Goal: Transaction & Acquisition: Purchase product/service

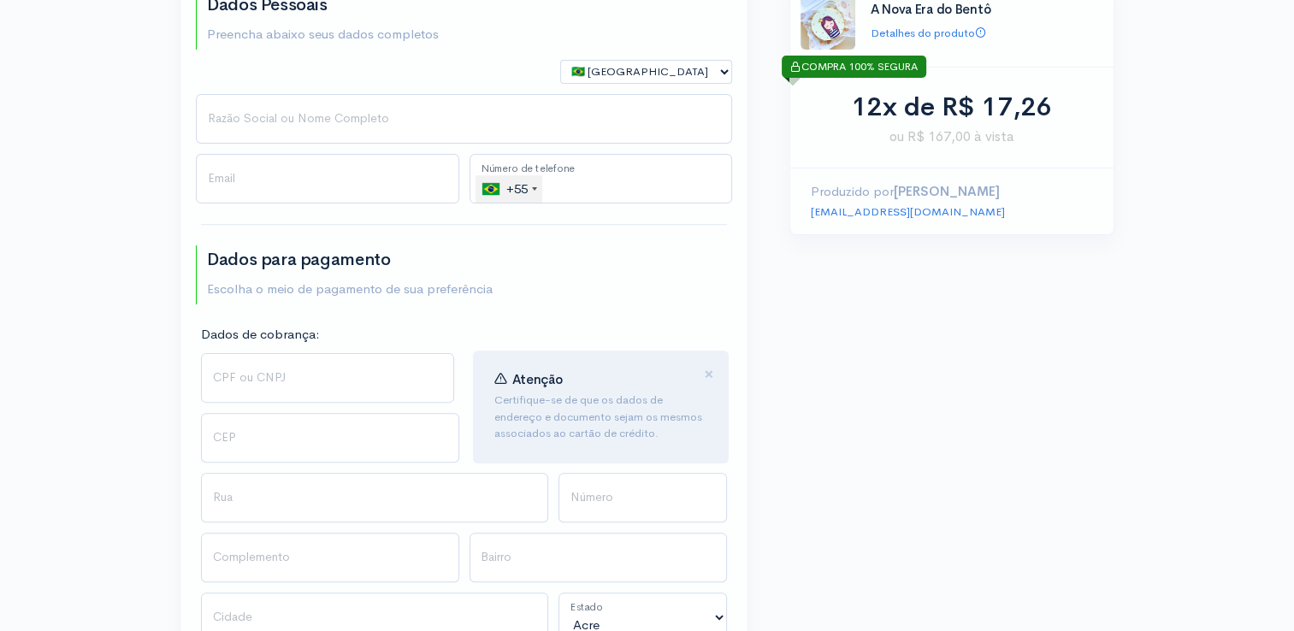
scroll to position [492, 0]
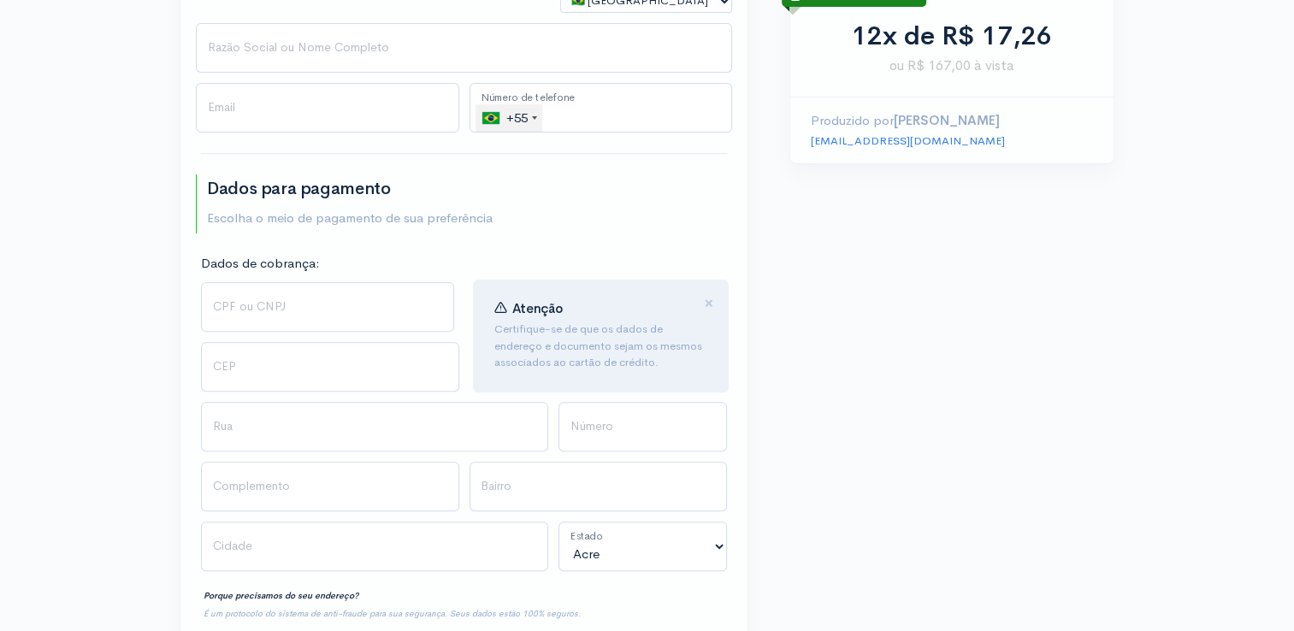
click at [531, 120] on div "+55" at bounding box center [512, 117] width 60 height 27
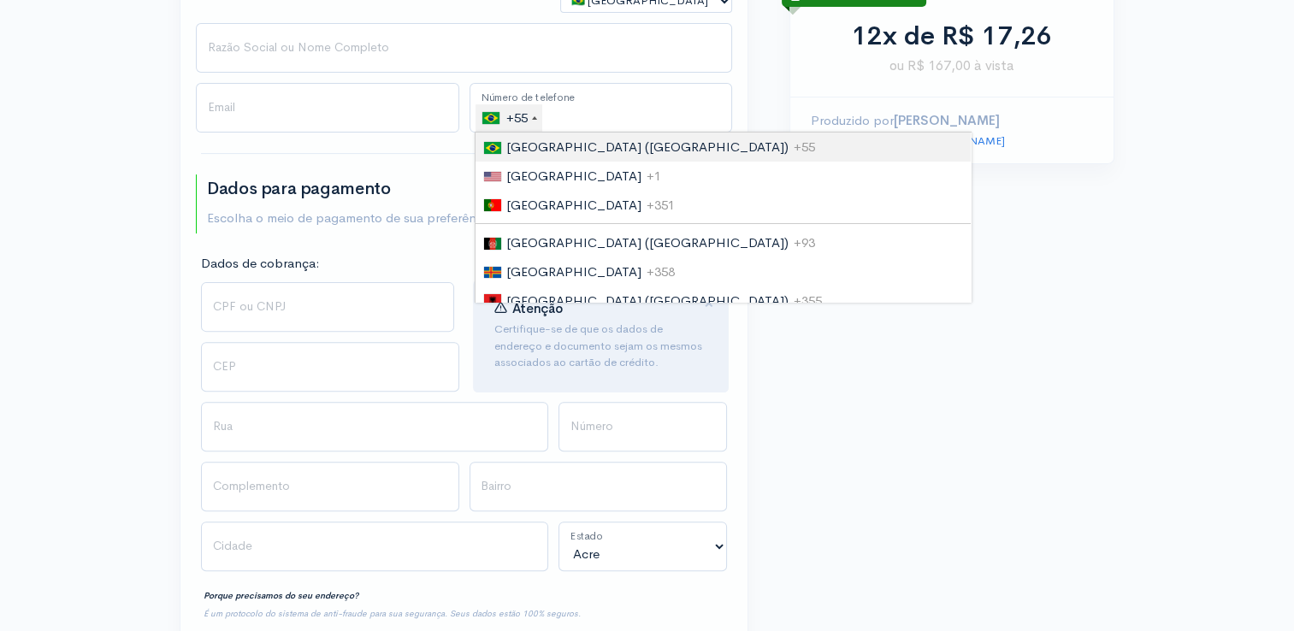
click at [531, 119] on div "+55" at bounding box center [512, 117] width 60 height 27
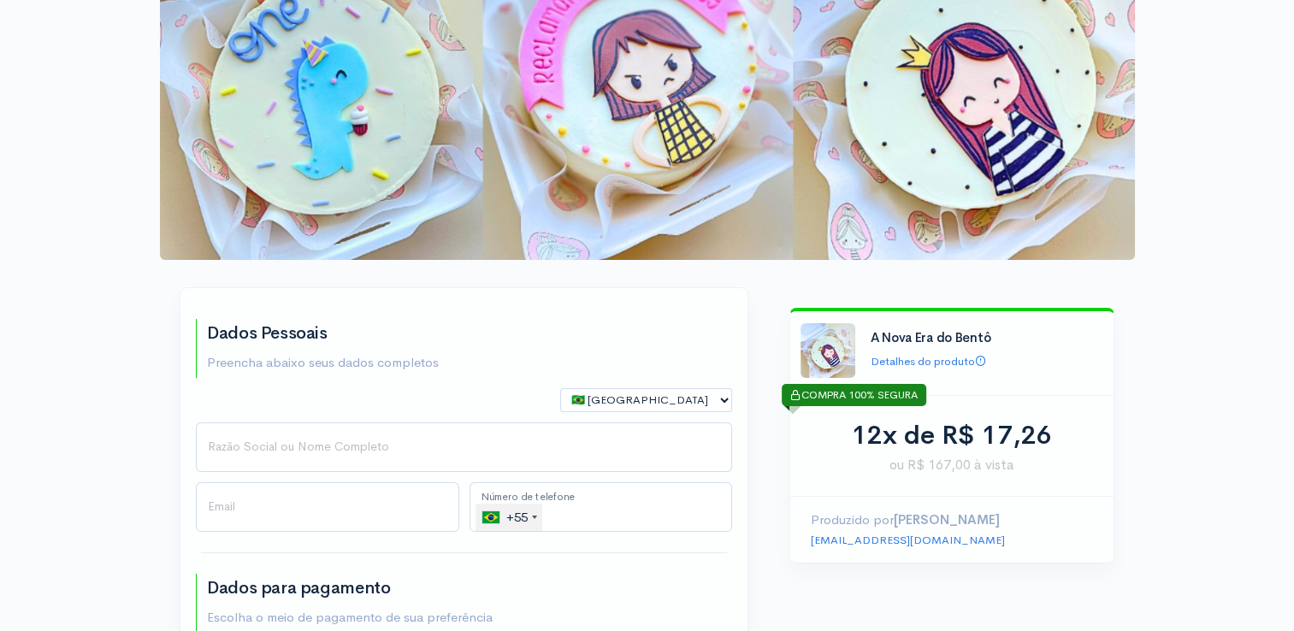
scroll to position [0, 0]
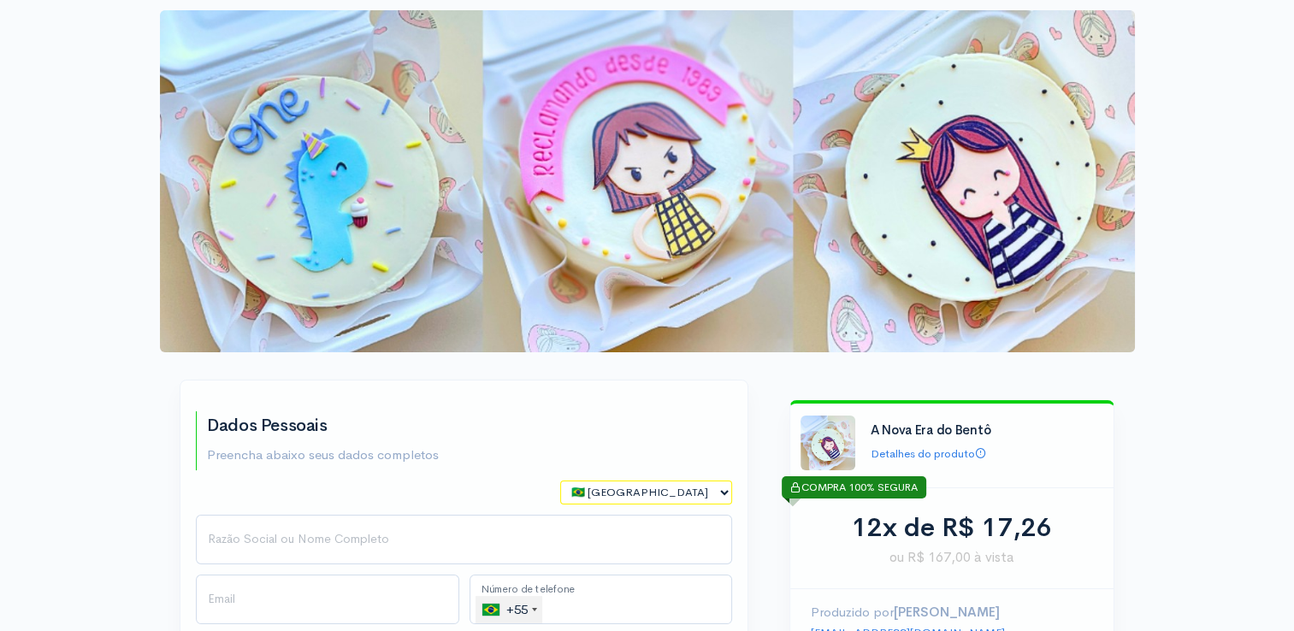
click at [646, 492] on select "🇧🇷 [GEOGRAPHIC_DATA] 🇵🇹 [GEOGRAPHIC_DATA] 🇺🇸 [GEOGRAPHIC_DATA] 🇦🇷 [GEOGRAPHIC_D…" at bounding box center [646, 493] width 172 height 25
select select "PT"
click at [560, 481] on select "🇧🇷 [GEOGRAPHIC_DATA] 🇵🇹 [GEOGRAPHIC_DATA] 🇺🇸 [GEOGRAPHIC_DATA] 🇦🇷 [GEOGRAPHIC_D…" at bounding box center [646, 493] width 172 height 25
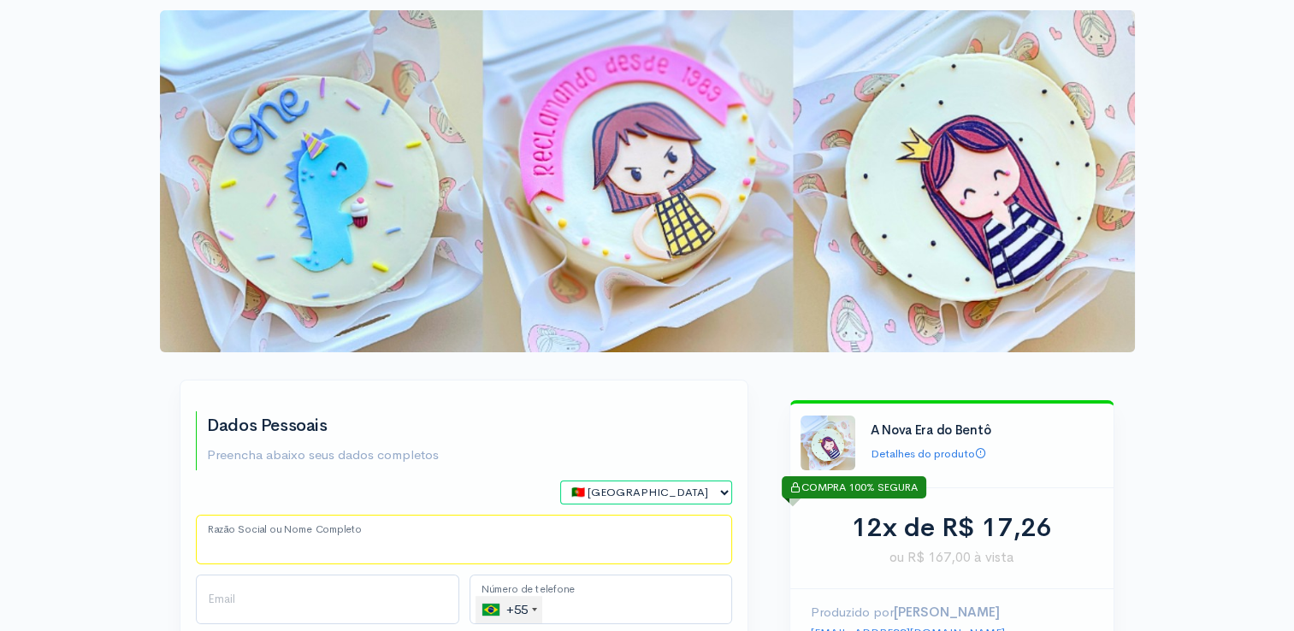
click at [441, 537] on input "Razão Social ou Nome Completo" at bounding box center [464, 540] width 536 height 50
type input "[PERSON_NAME]"
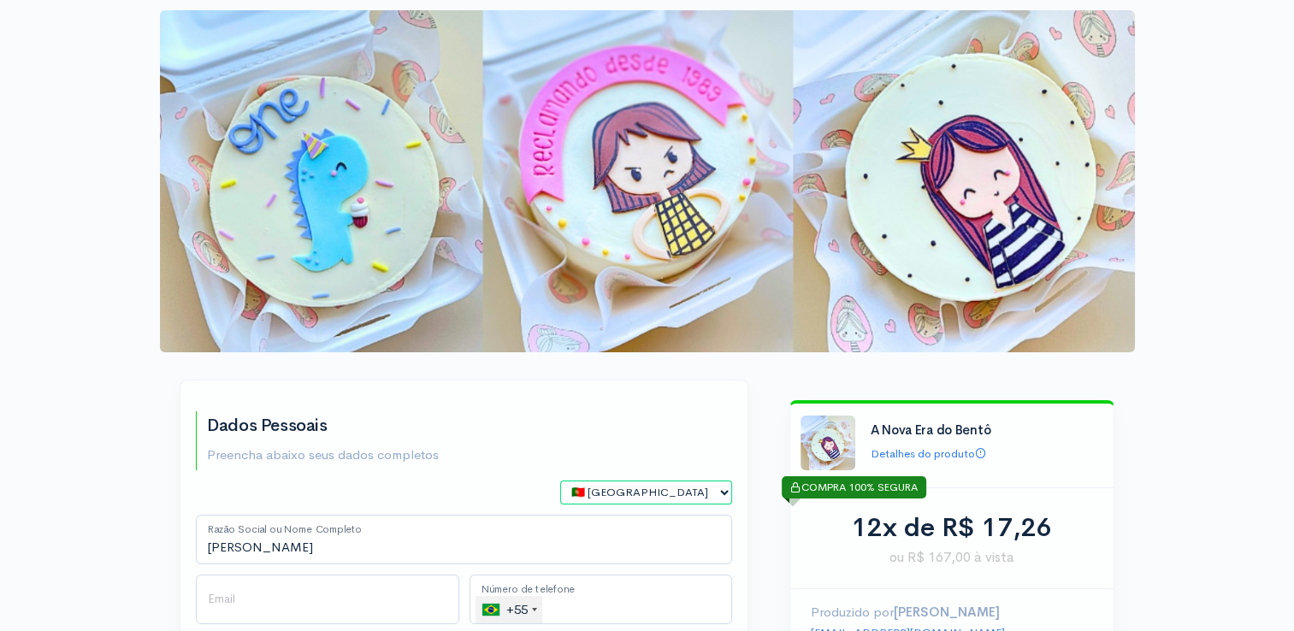
type input "[EMAIL_ADDRESS][DOMAIN_NAME]"
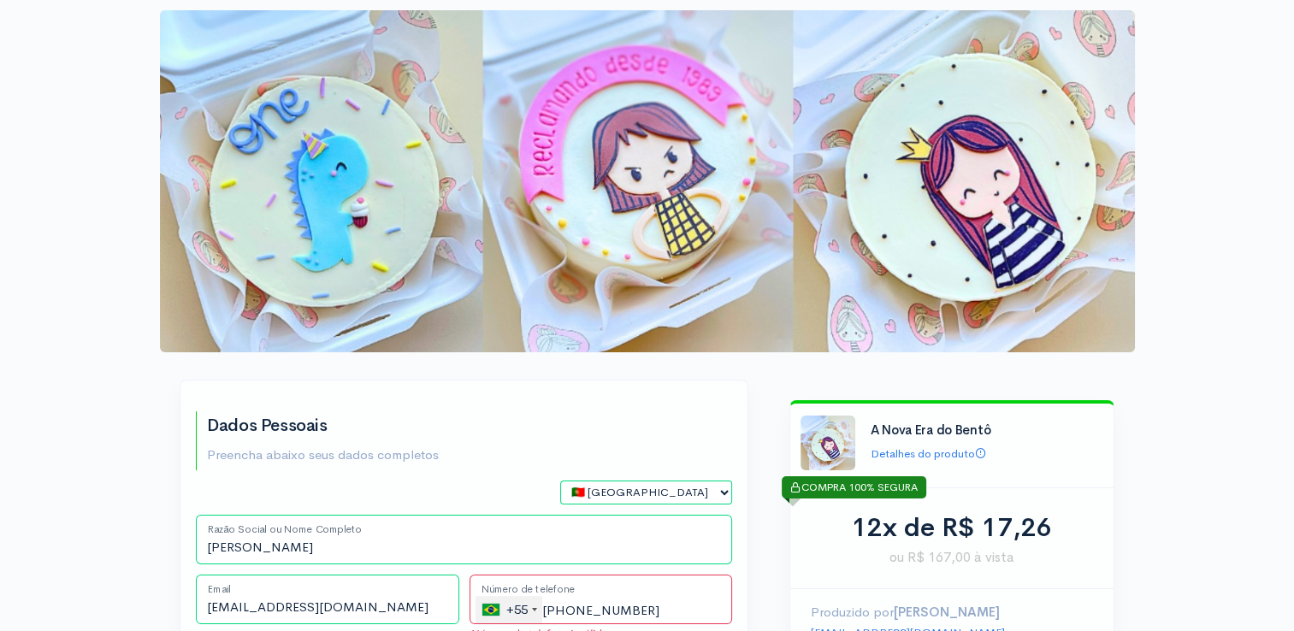
click at [531, 614] on div "+55" at bounding box center [512, 609] width 60 height 27
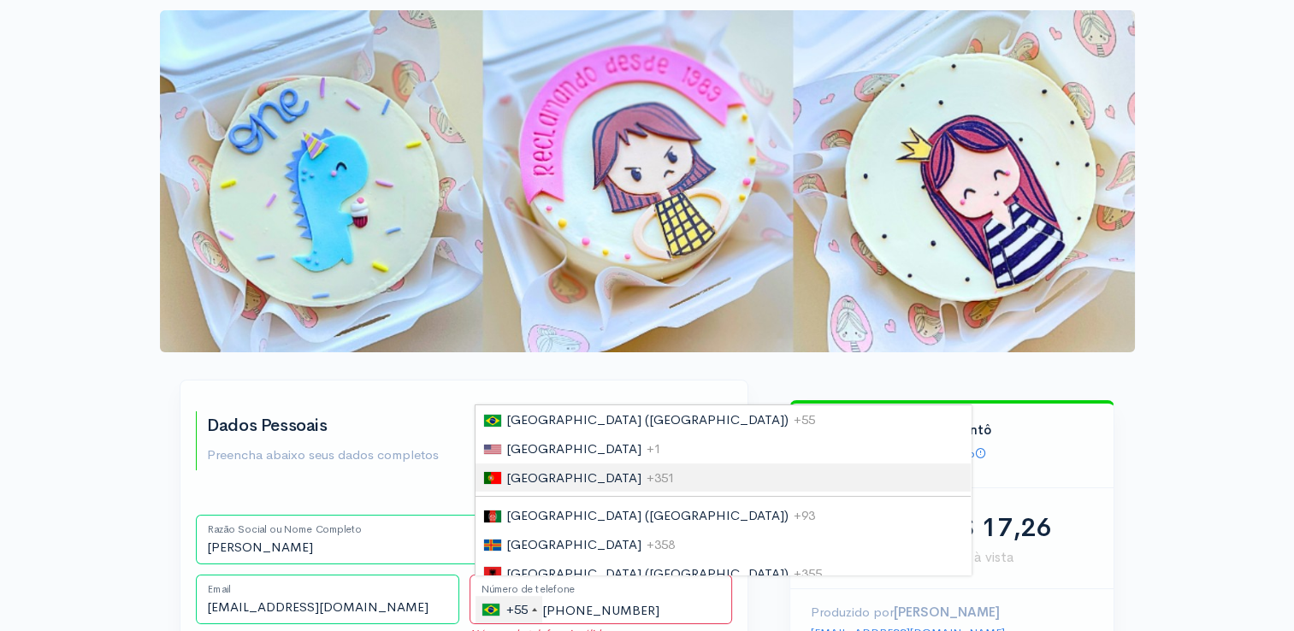
click at [530, 479] on span "[GEOGRAPHIC_DATA]" at bounding box center [573, 478] width 135 height 16
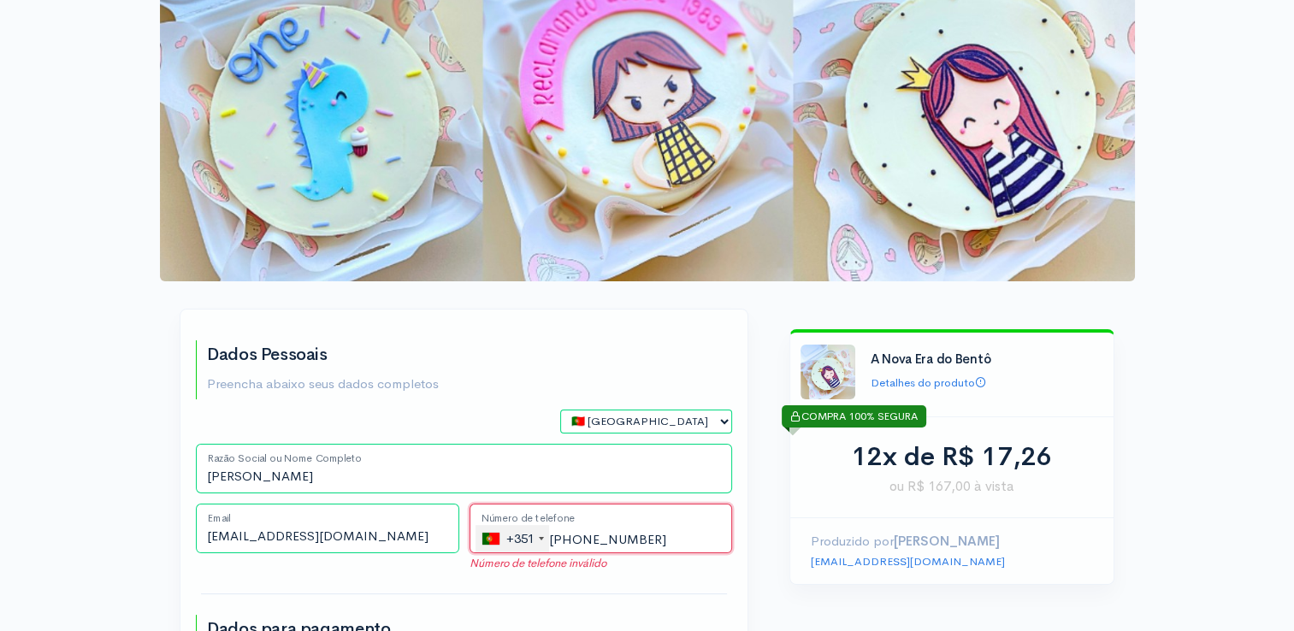
scroll to position [88, 0]
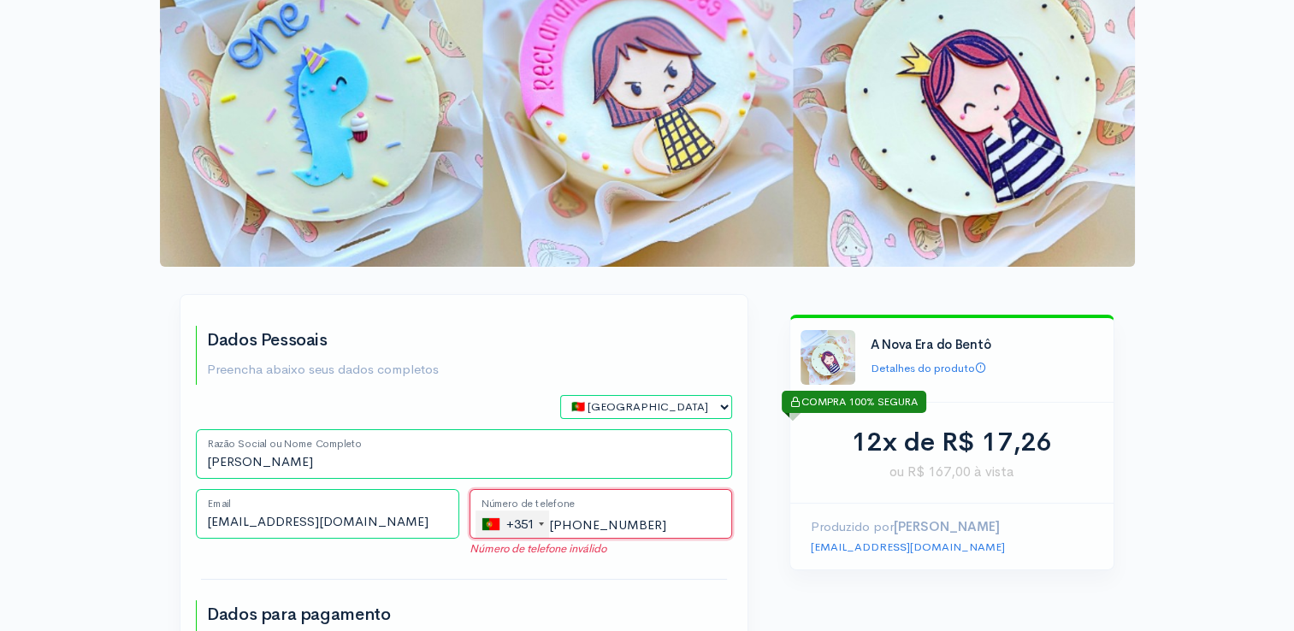
drag, startPoint x: 618, startPoint y: 612, endPoint x: 553, endPoint y: 620, distance: 66.3
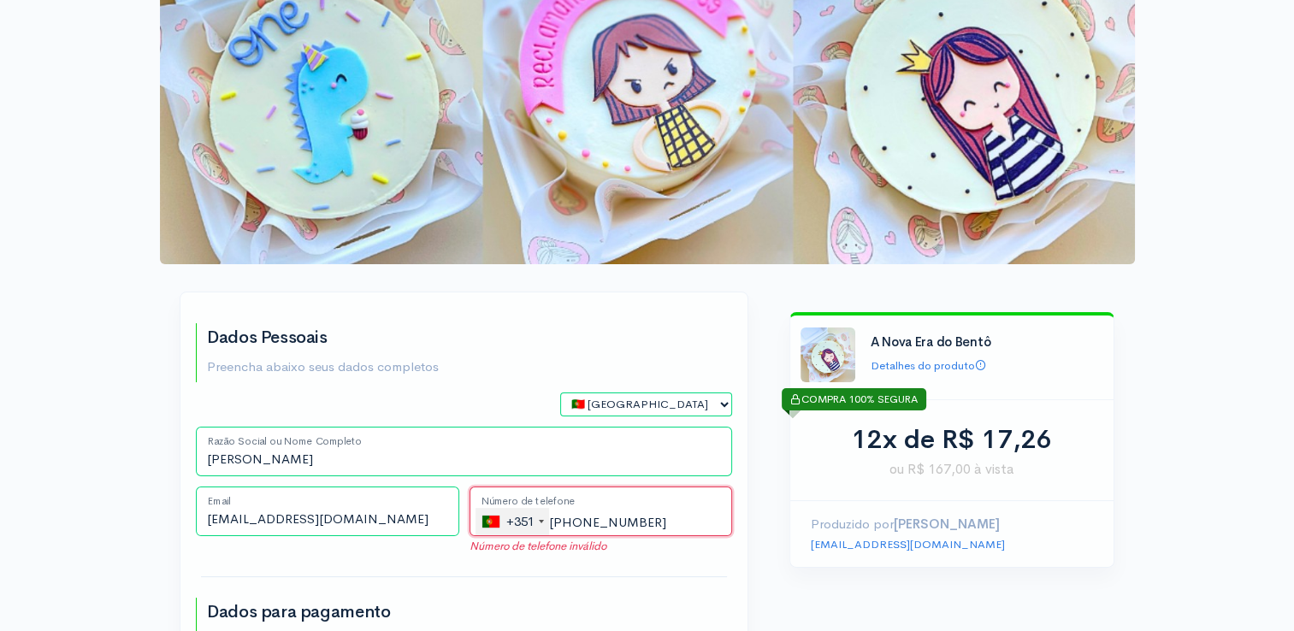
click at [561, 524] on input "[PHONE_NUMBER]" at bounding box center [601, 512] width 263 height 50
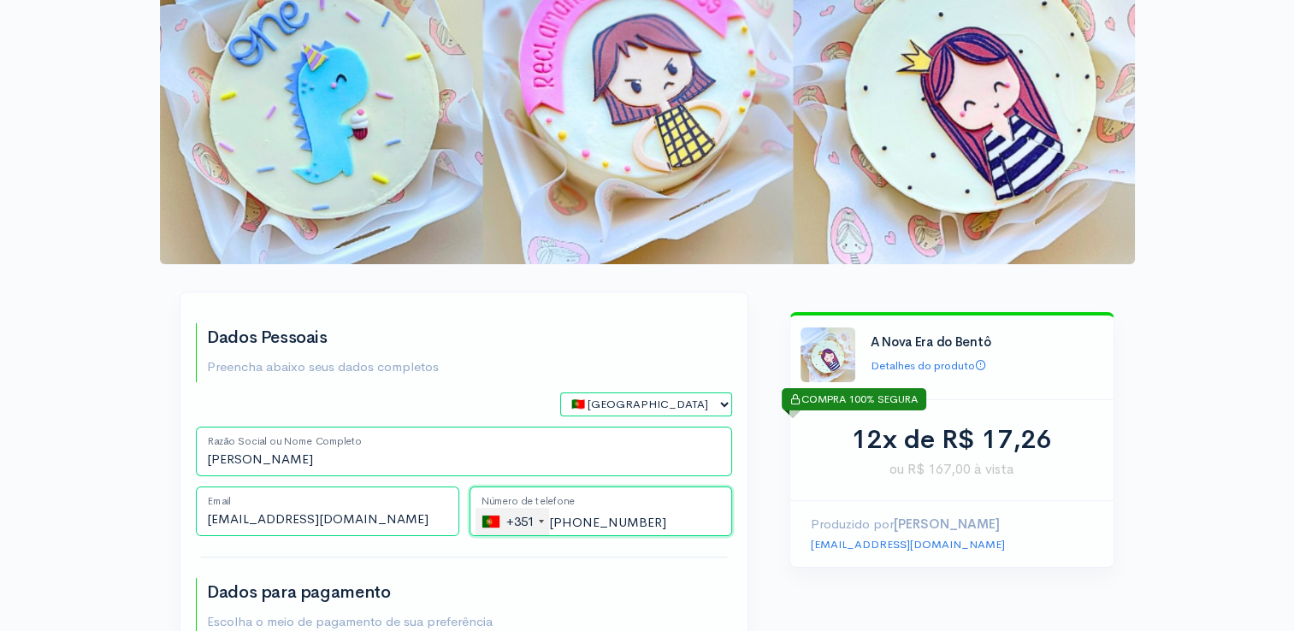
type input "[PHONE_NUMBER]"
click at [721, 546] on div "+351 [GEOGRAPHIC_DATA] ([GEOGRAPHIC_DATA]) +55 [GEOGRAPHIC_DATA] +1 [GEOGRAPHIC…" at bounding box center [601, 517] width 274 height 60
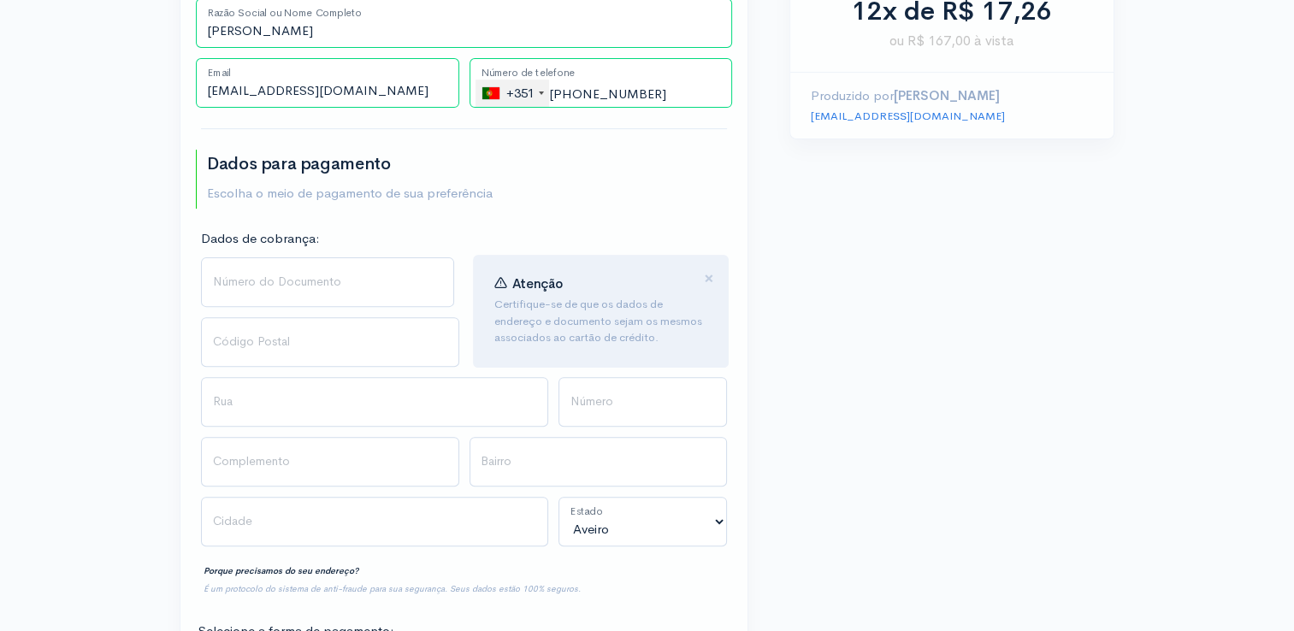
scroll to position [524, 0]
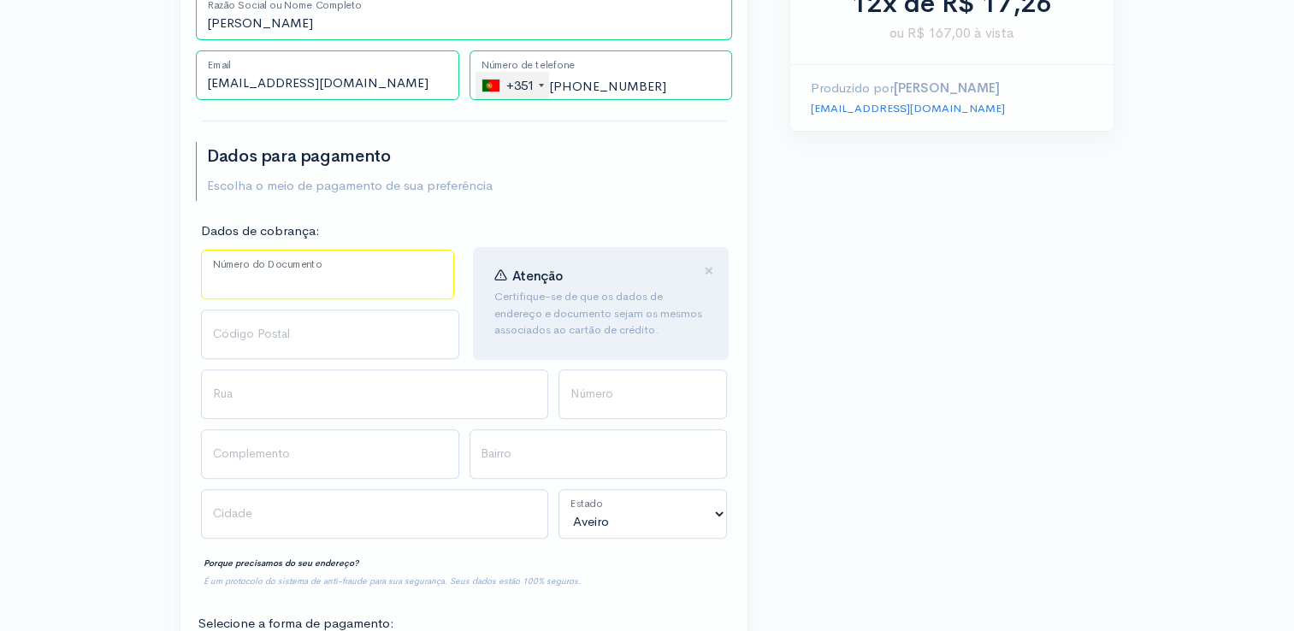
click at [293, 279] on input "Número do Documento" at bounding box center [327, 275] width 253 height 50
click at [361, 351] on input "Código Postal" at bounding box center [330, 335] width 258 height 50
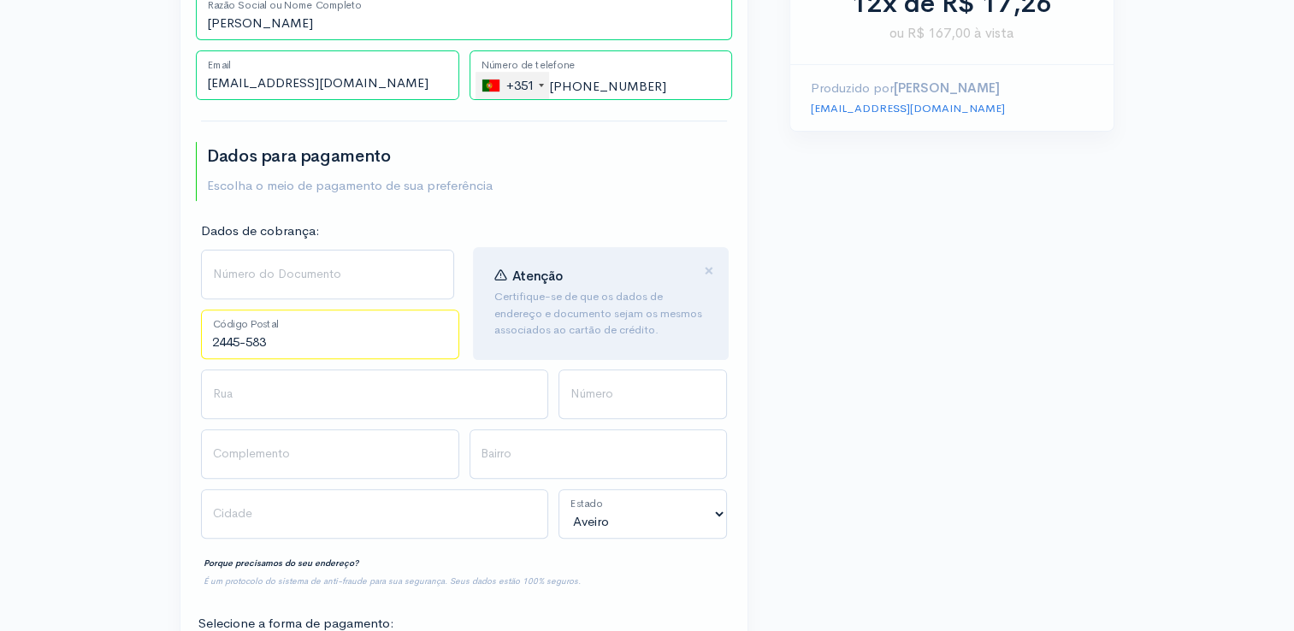
type input "2445-583"
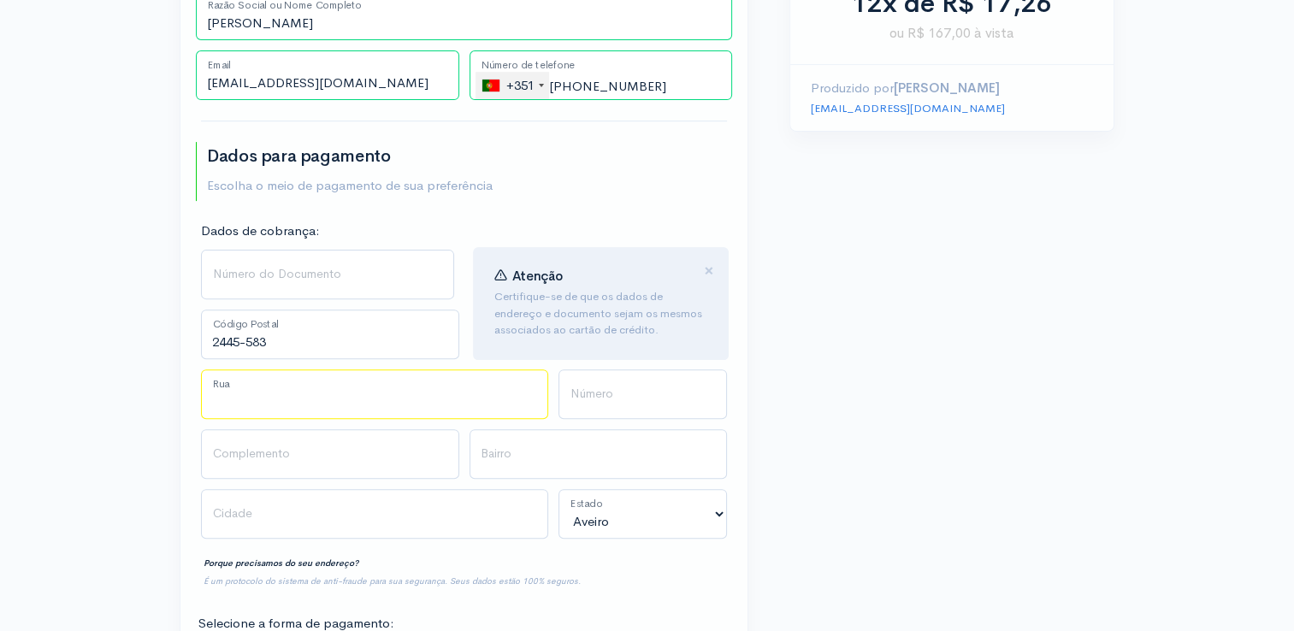
click at [345, 399] on input "Rua" at bounding box center [374, 395] width 347 height 50
type input "[DATE]"
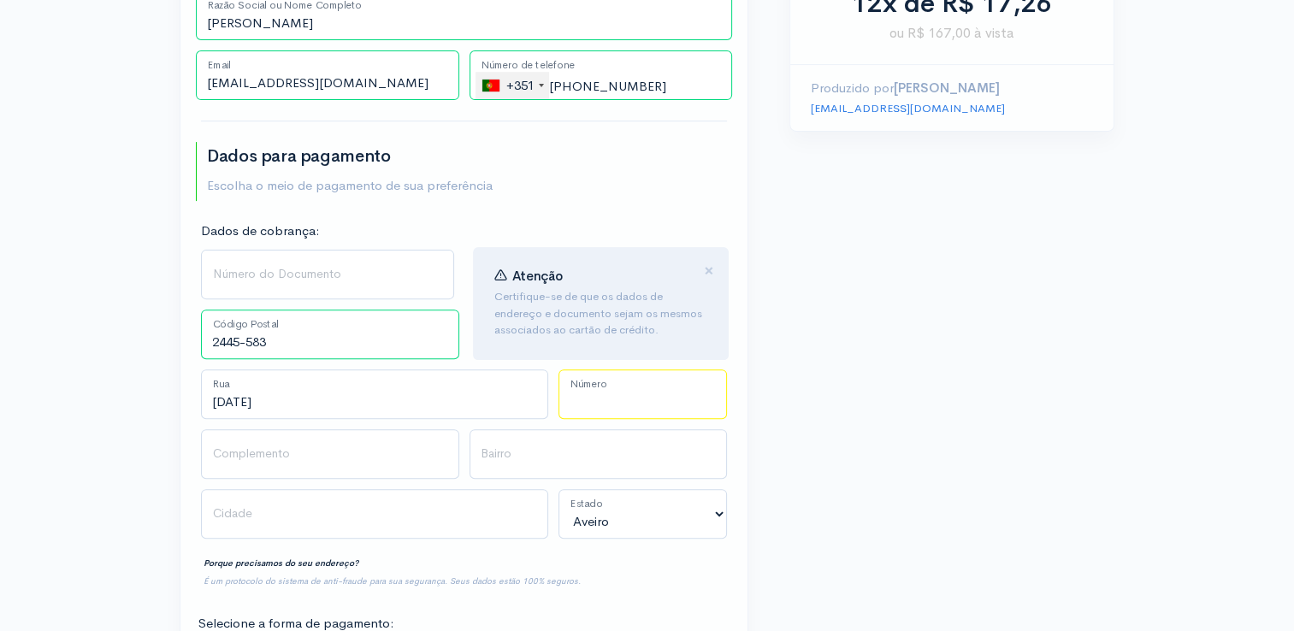
click at [589, 410] on input "Número" at bounding box center [643, 395] width 169 height 50
type input "s/N"
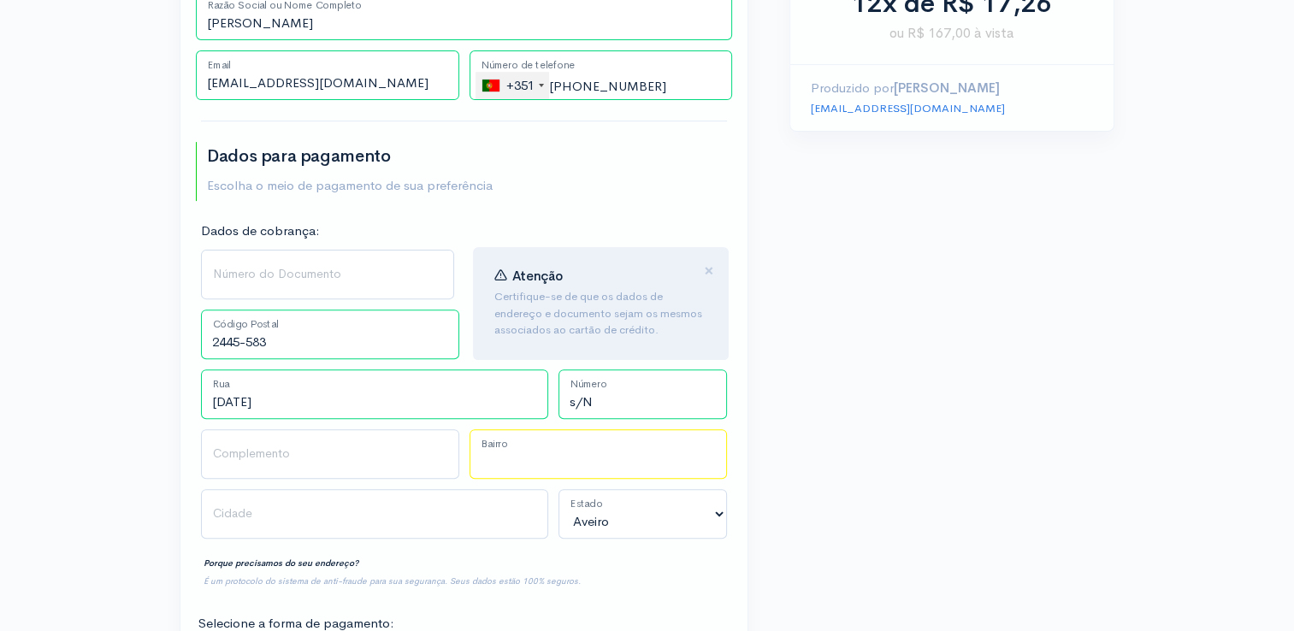
click at [583, 454] on input "Bairro" at bounding box center [599, 454] width 258 height 50
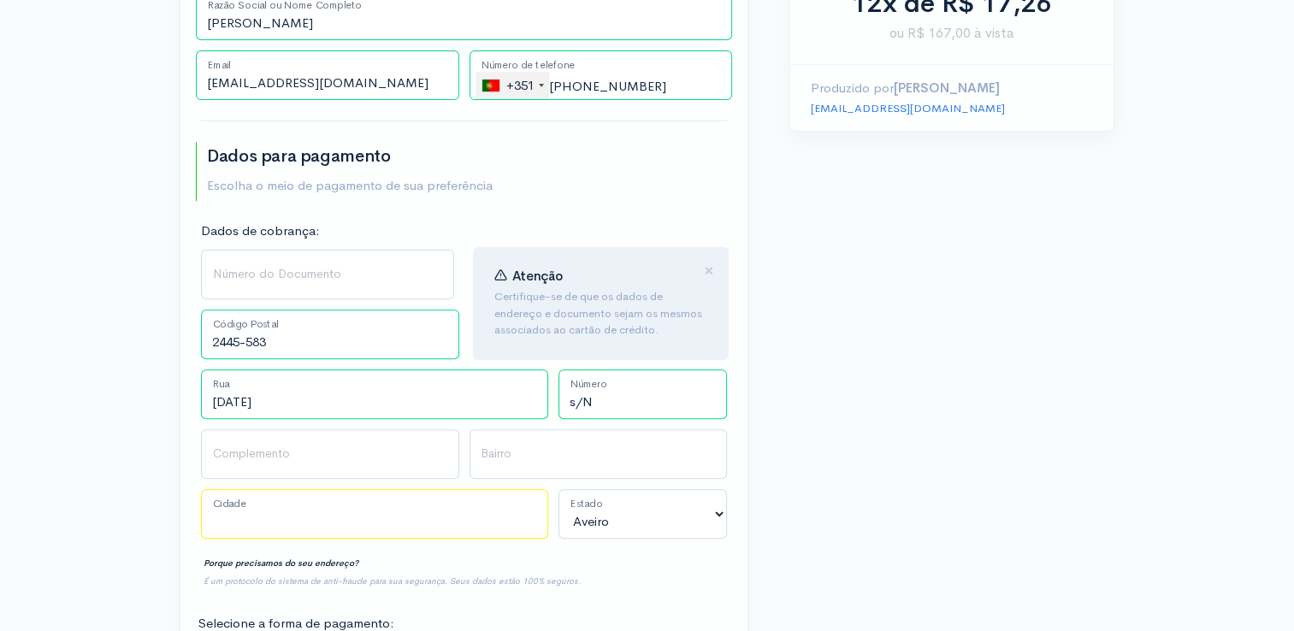
click at [441, 494] on input "Cidade" at bounding box center [374, 514] width 347 height 50
type input "Moita - [PERSON_NAME]"
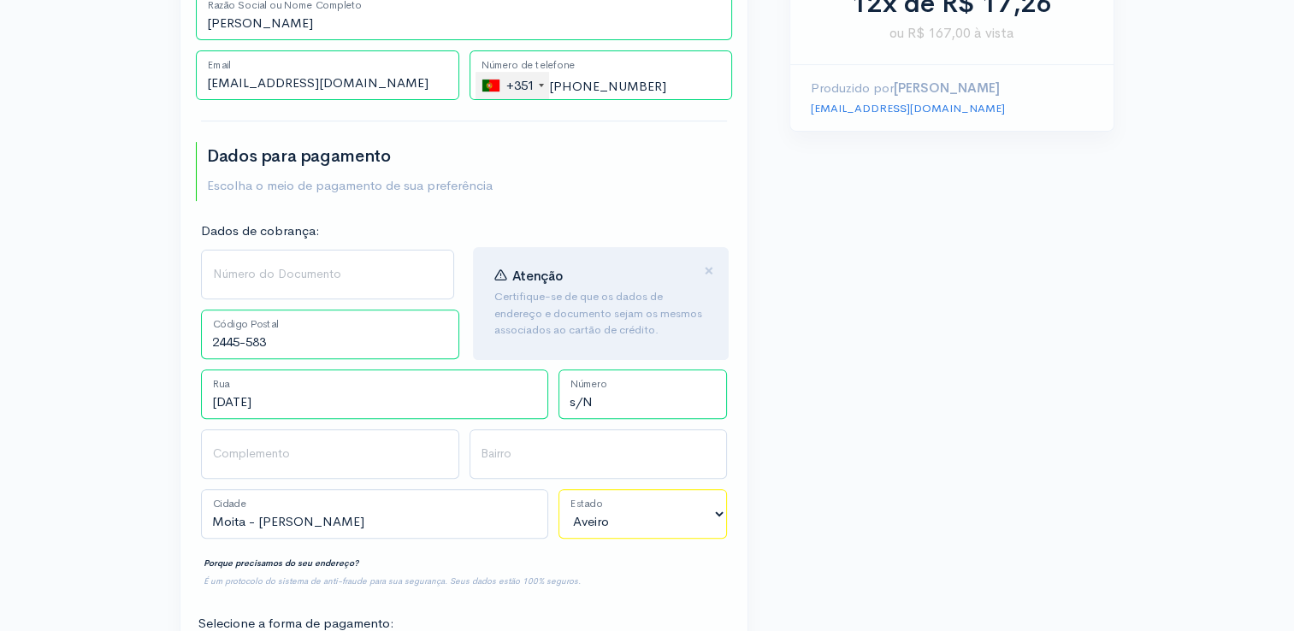
click at [600, 525] on select "Aveiro Beja [GEOGRAPHIC_DATA] [GEOGRAPHIC_DATA] [GEOGRAPHIC_DATA] [GEOGRAPHIC_D…" at bounding box center [643, 514] width 169 height 50
select select "Leiria"
click at [559, 489] on select "Aveiro Beja [GEOGRAPHIC_DATA] [GEOGRAPHIC_DATA] [GEOGRAPHIC_DATA] [GEOGRAPHIC_D…" at bounding box center [643, 514] width 169 height 50
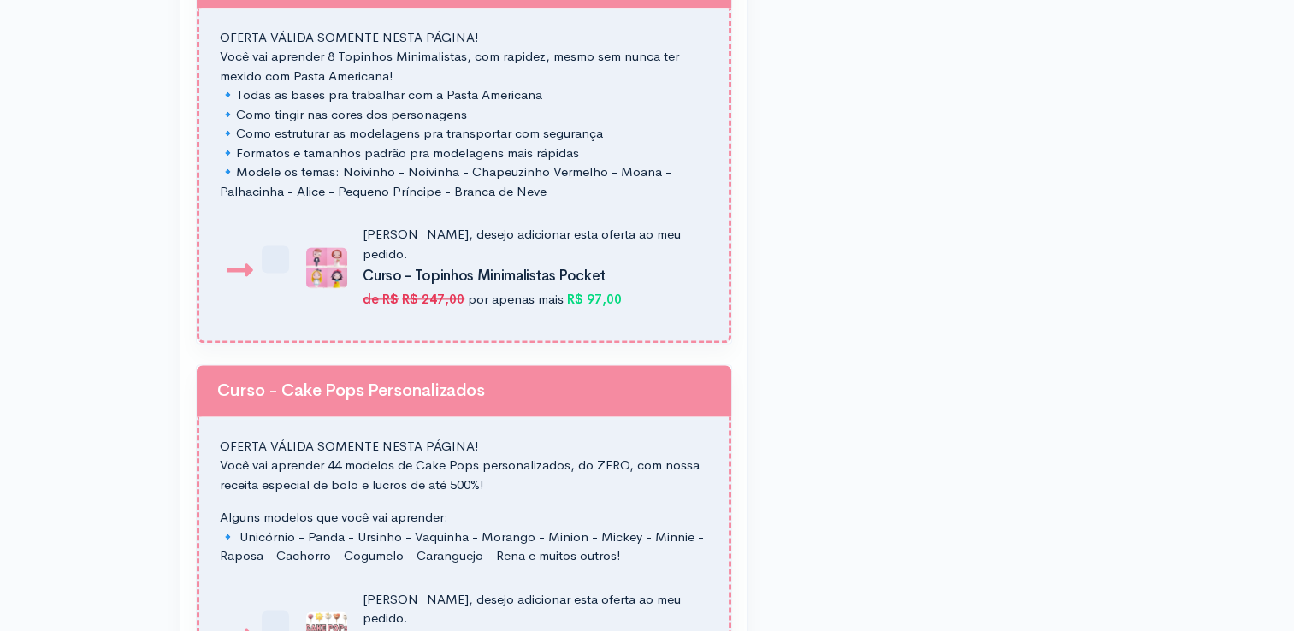
scroll to position [2735, 0]
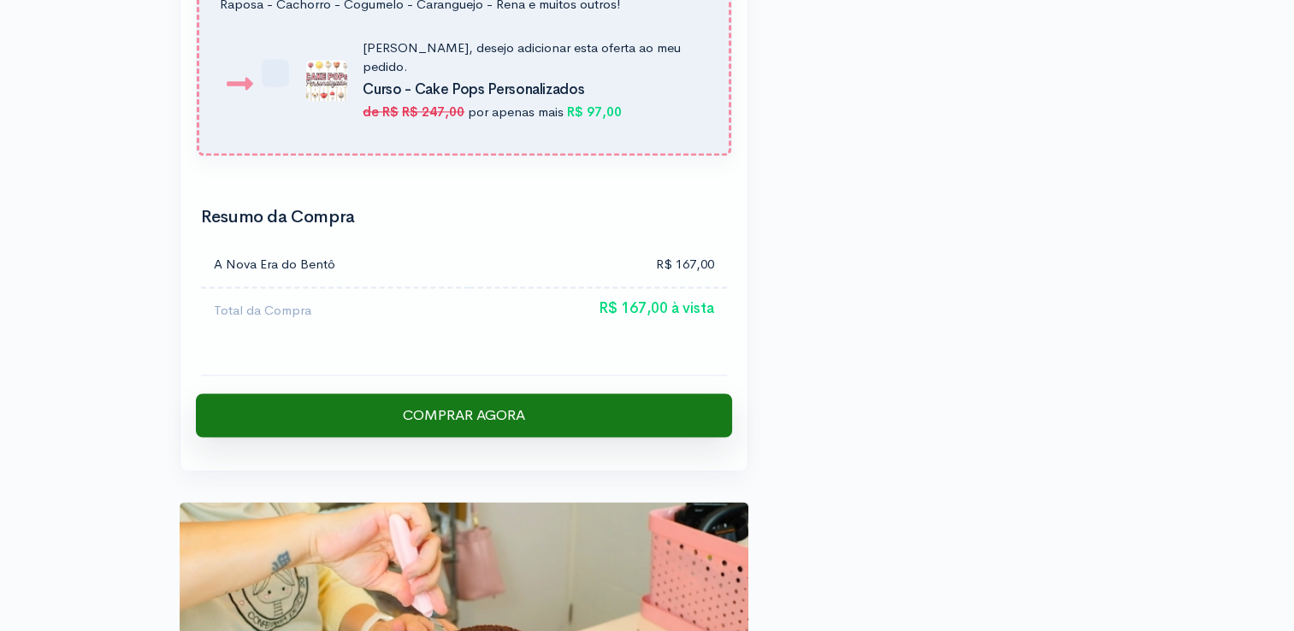
click at [511, 393] on input "Comprar Agora" at bounding box center [464, 415] width 536 height 44
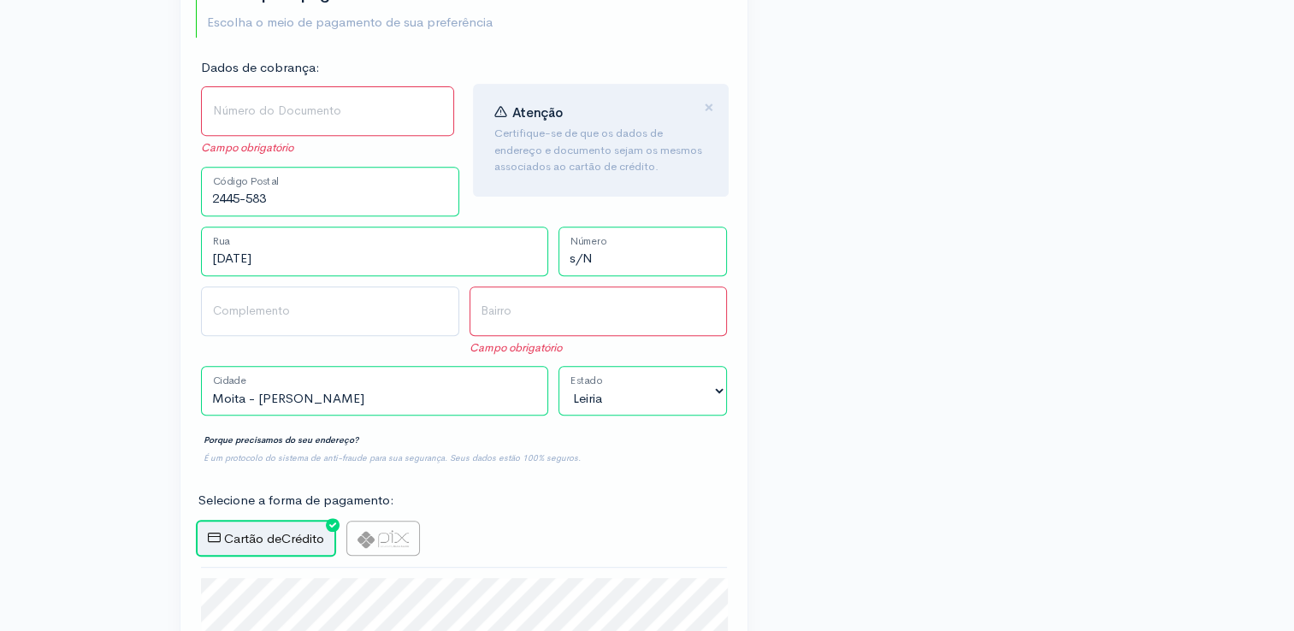
scroll to position [646, 0]
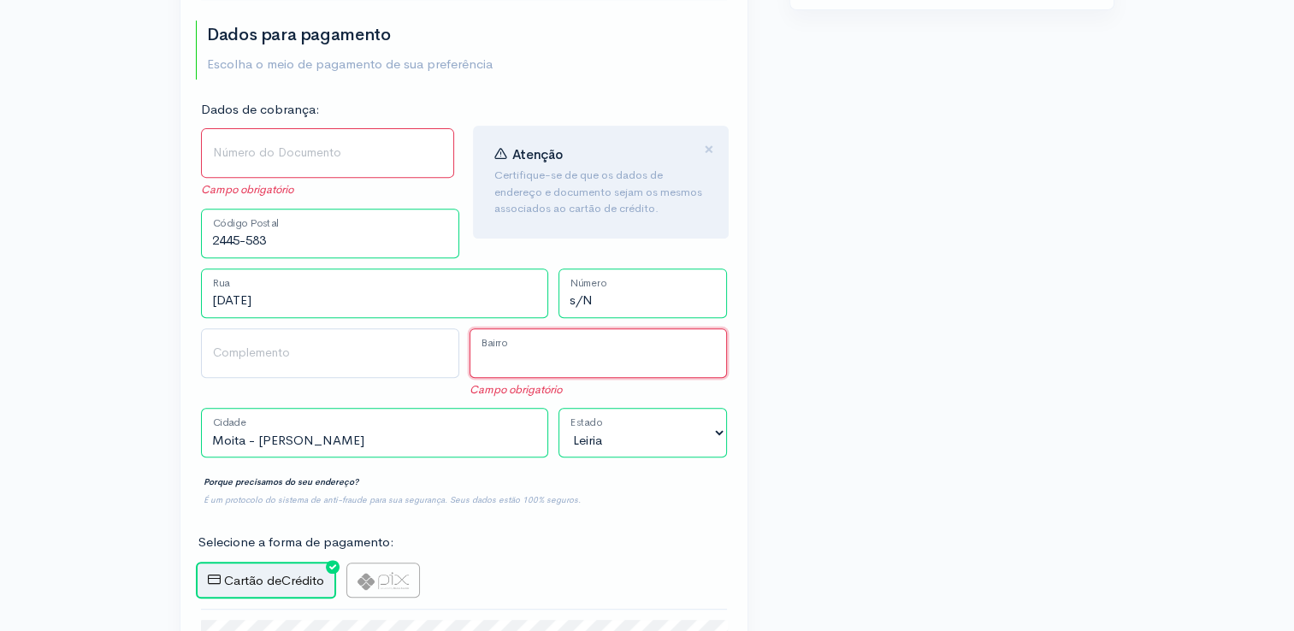
click at [558, 358] on input "Bairro" at bounding box center [599, 353] width 258 height 50
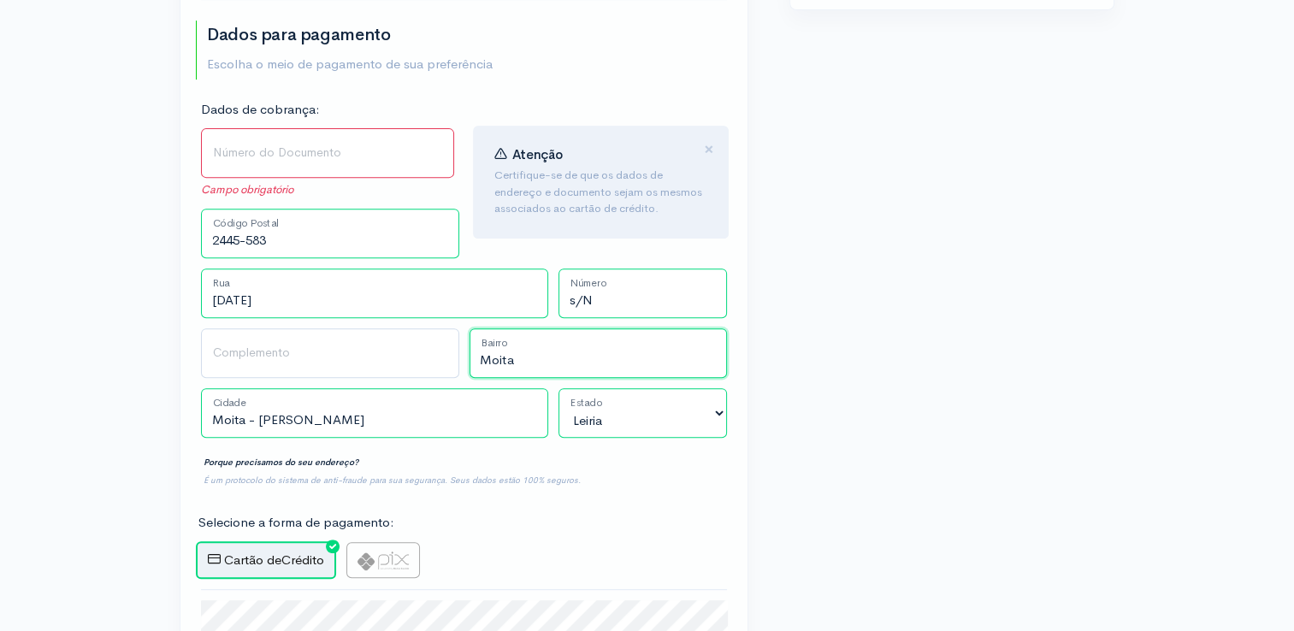
type input "Moita"
click at [402, 161] on input "Número do Documento" at bounding box center [327, 153] width 253 height 50
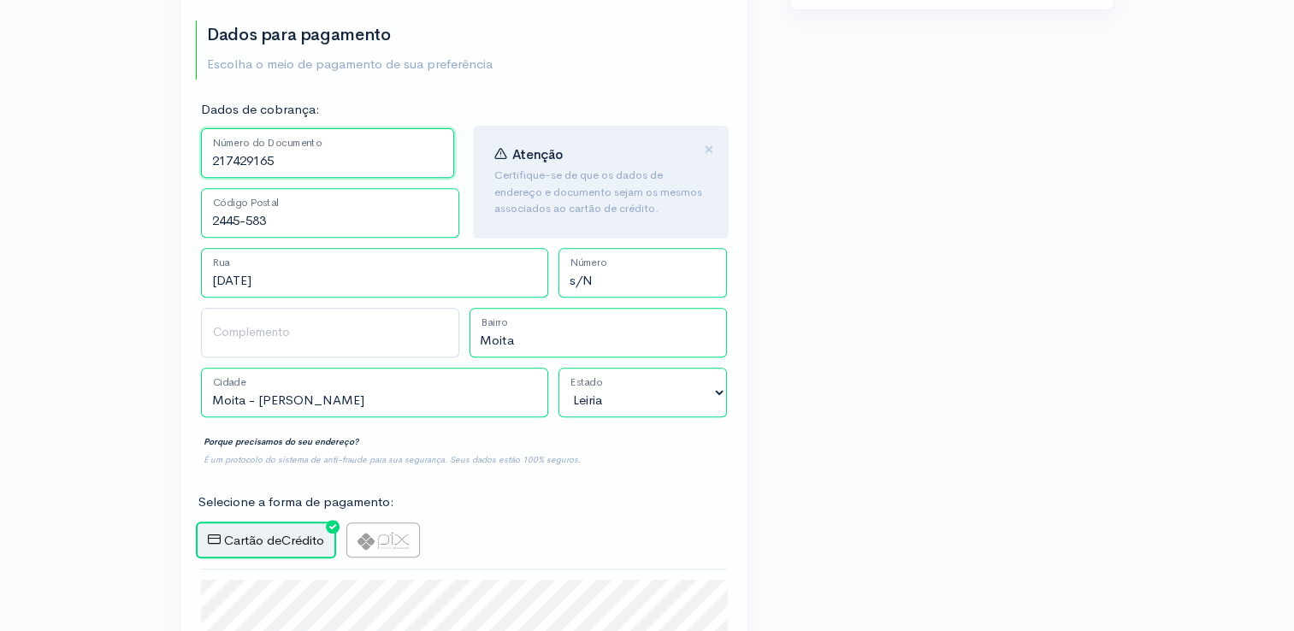
type input "217429165"
click at [457, 254] on input "[DATE]" at bounding box center [374, 273] width 347 height 50
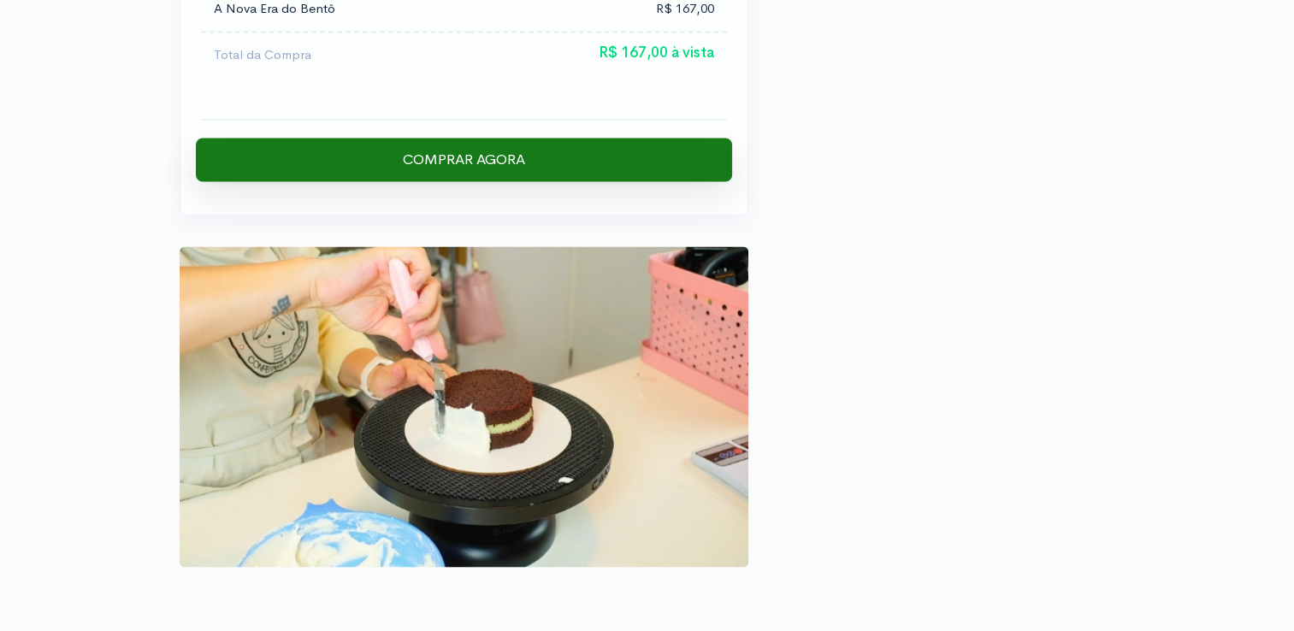
click at [581, 138] on input "Comprar Agora" at bounding box center [464, 160] width 536 height 44
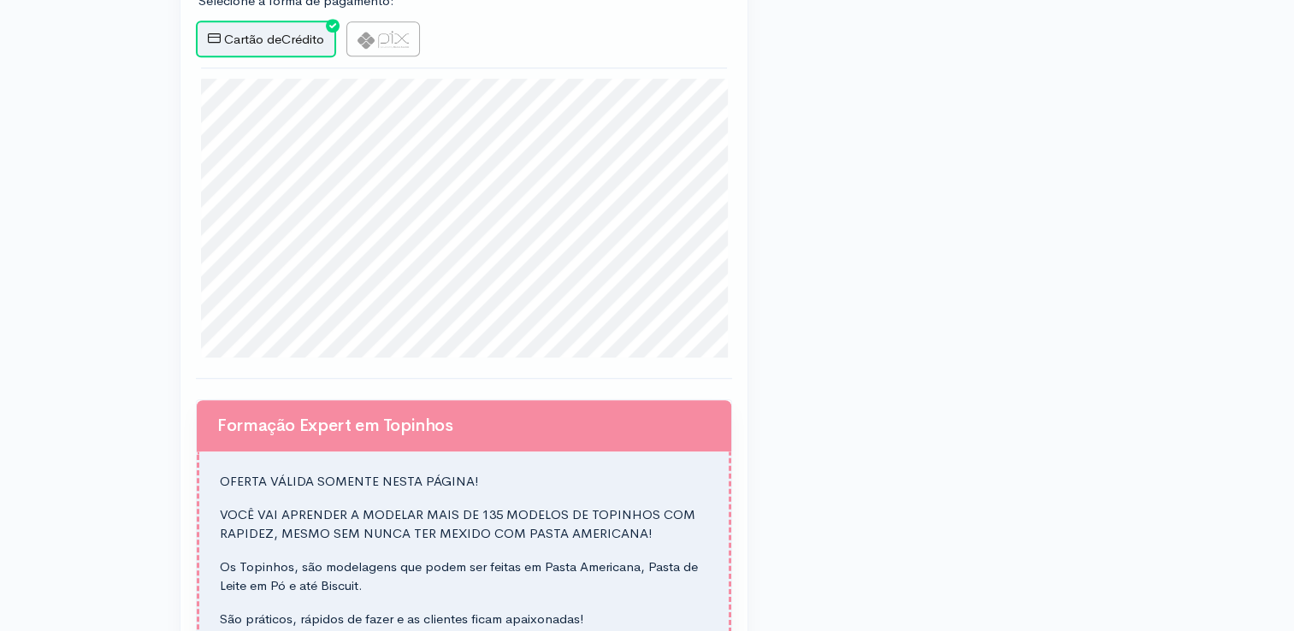
scroll to position [1097, 0]
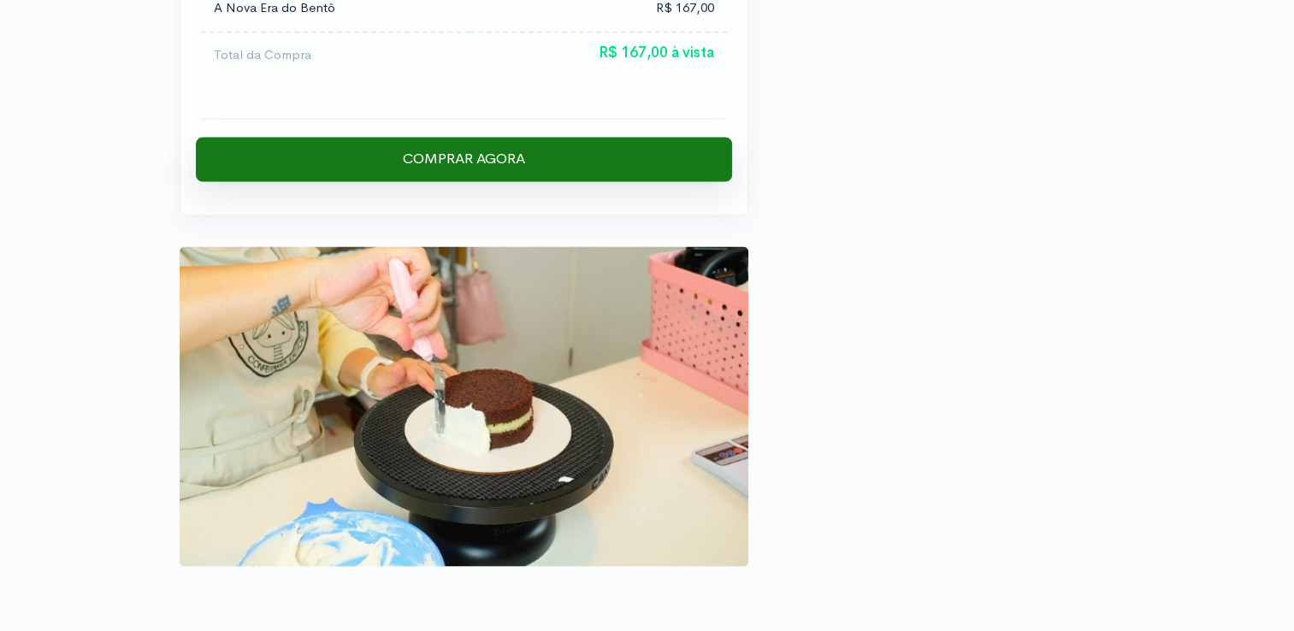
click at [446, 137] on input "Comprar Agora" at bounding box center [464, 159] width 536 height 44
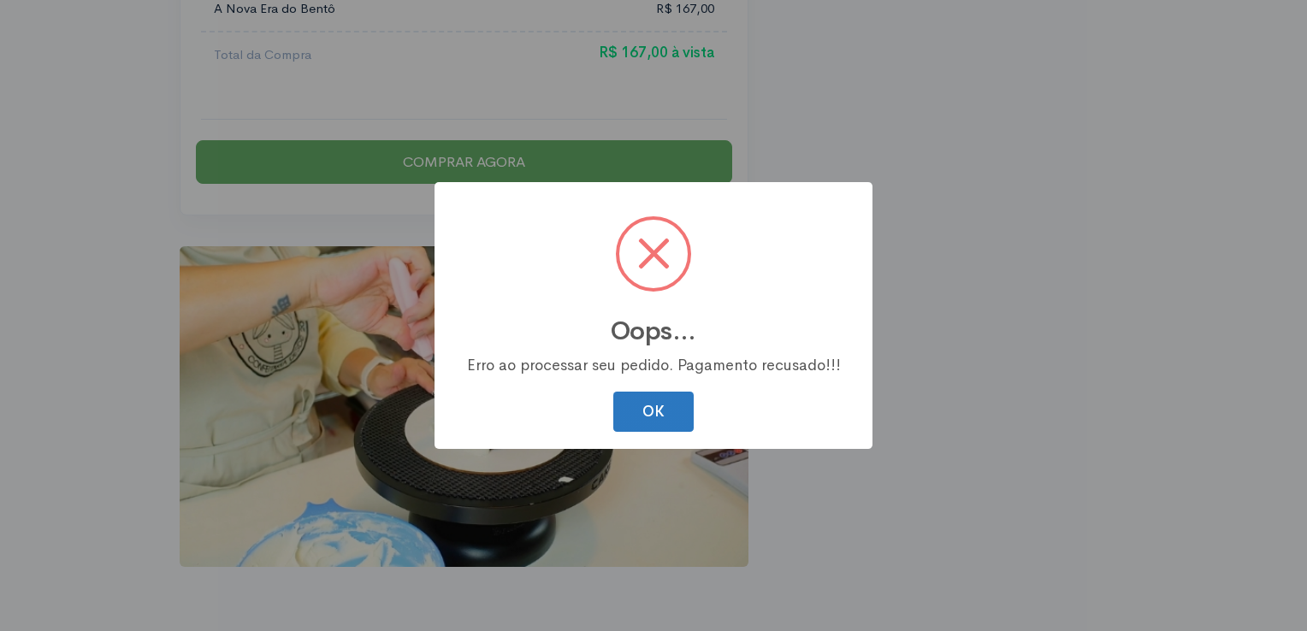
click at [640, 418] on button "OK" at bounding box center [653, 412] width 80 height 40
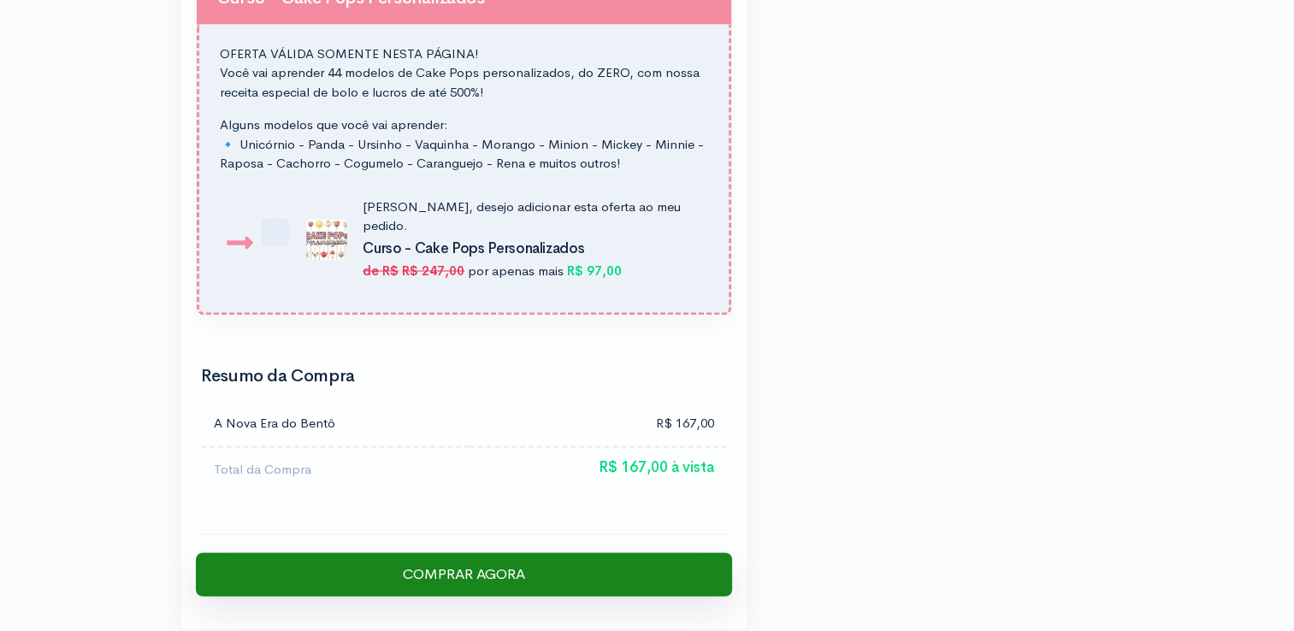
scroll to position [2597, 0]
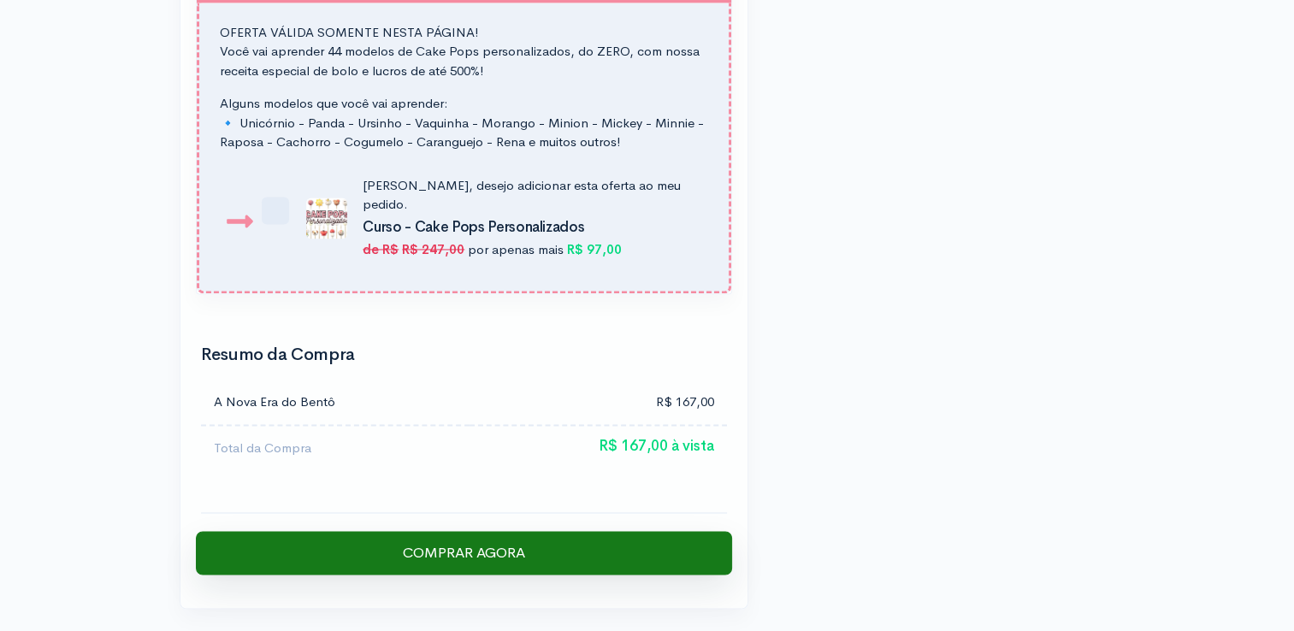
click at [417, 531] on input "Comprar Agora" at bounding box center [464, 553] width 536 height 44
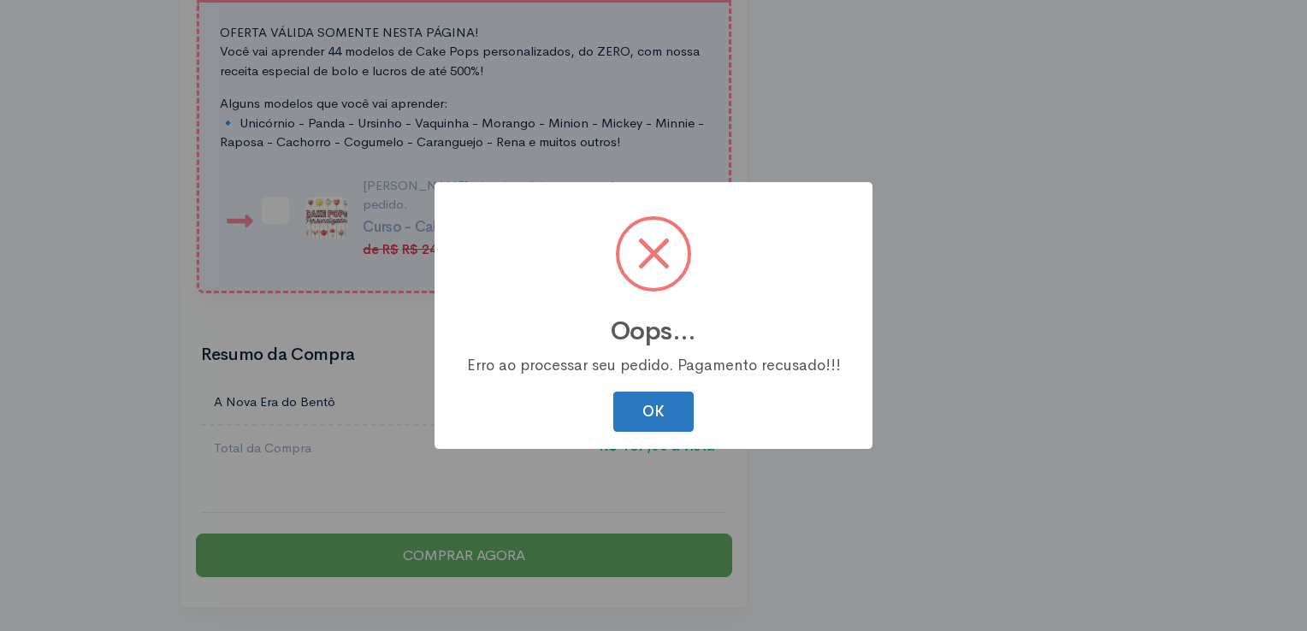
click at [638, 410] on button "OK" at bounding box center [653, 412] width 80 height 40
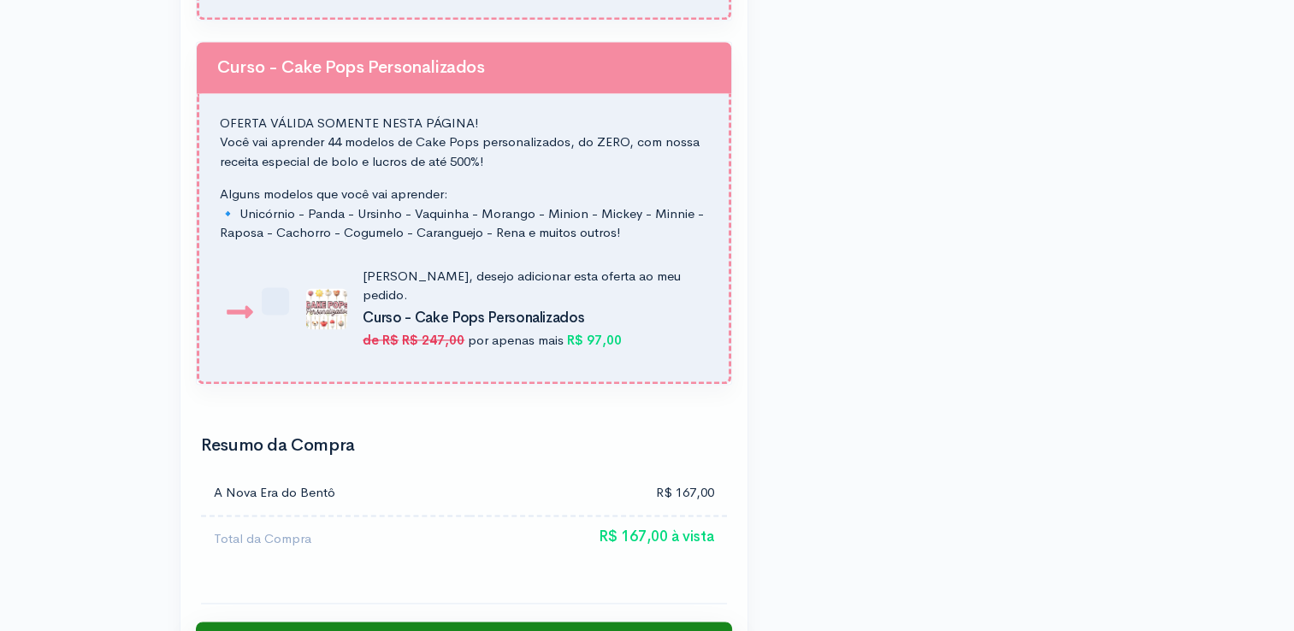
scroll to position [2990, 0]
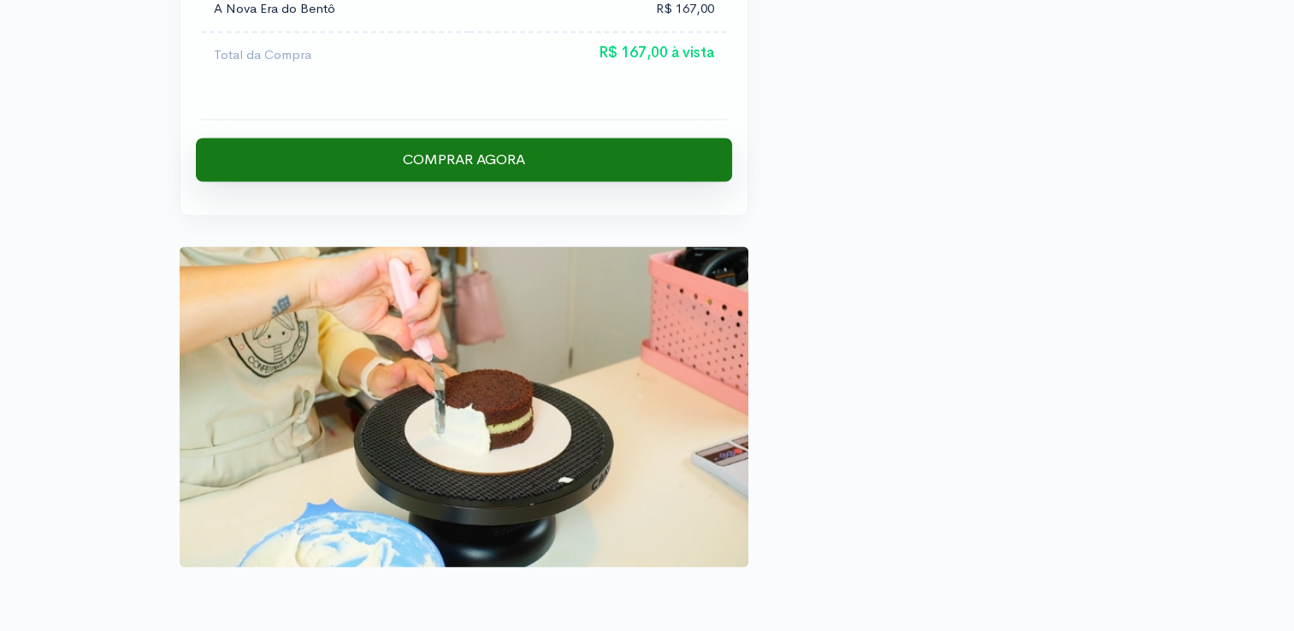
click at [455, 138] on input "Comprar Agora" at bounding box center [464, 160] width 536 height 44
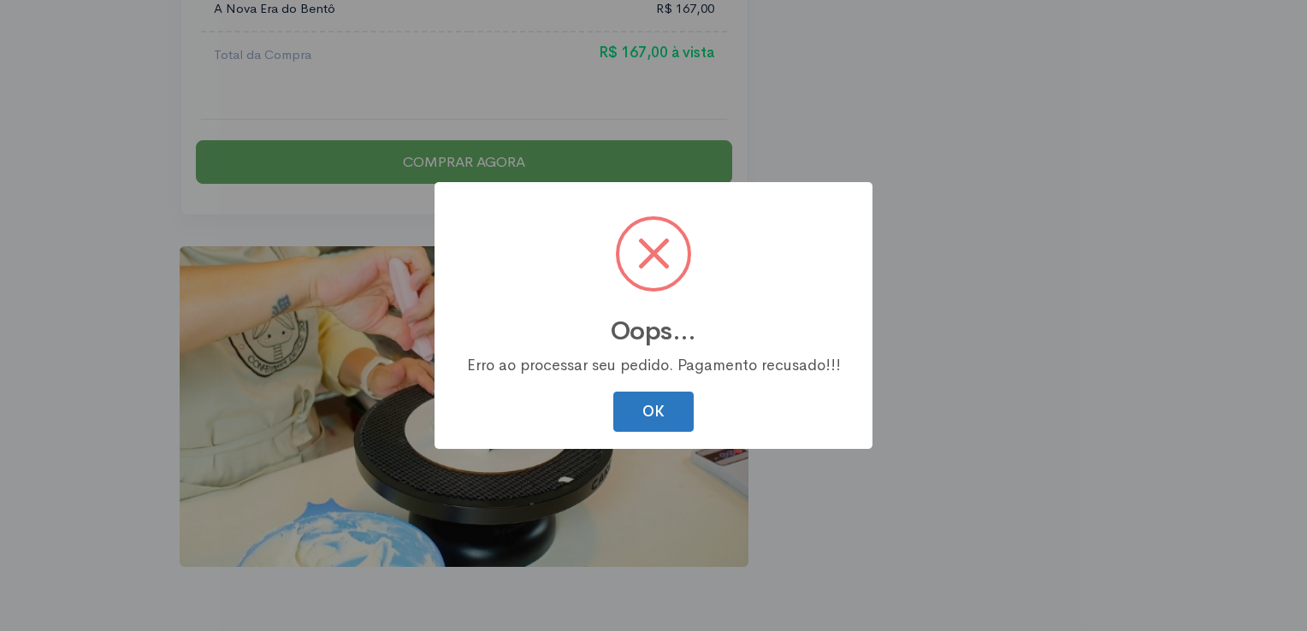
click at [688, 416] on button "OK" at bounding box center [653, 412] width 80 height 40
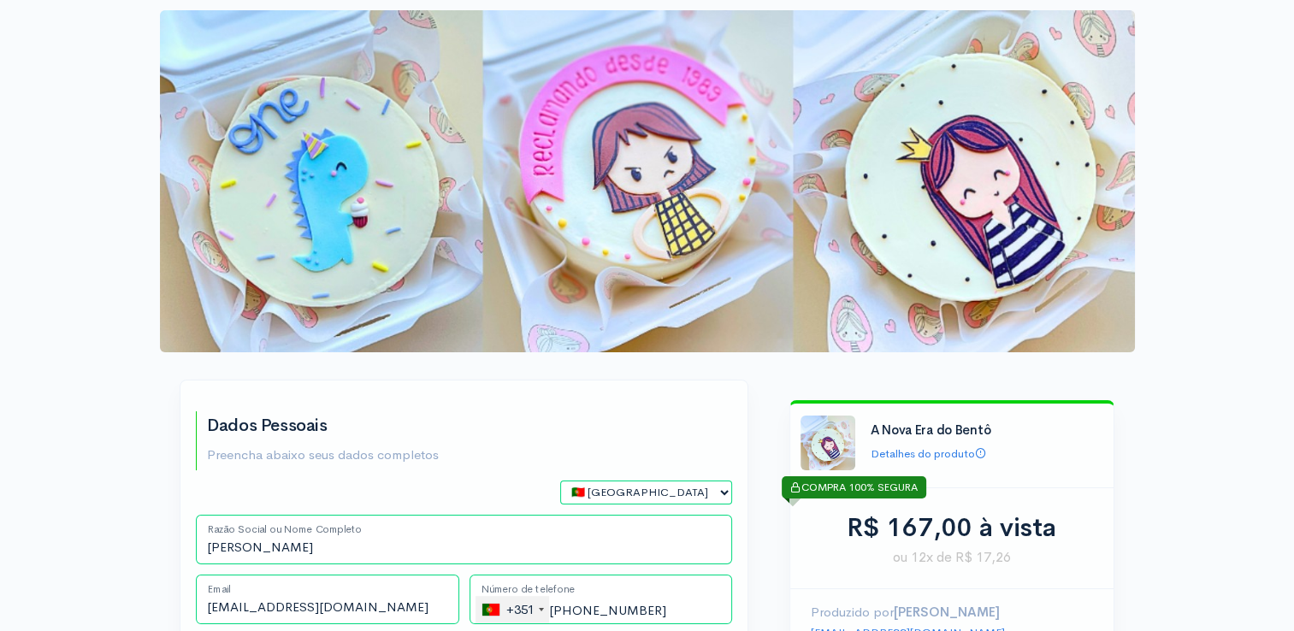
scroll to position [553, 0]
